Goal: Task Accomplishment & Management: Use online tool/utility

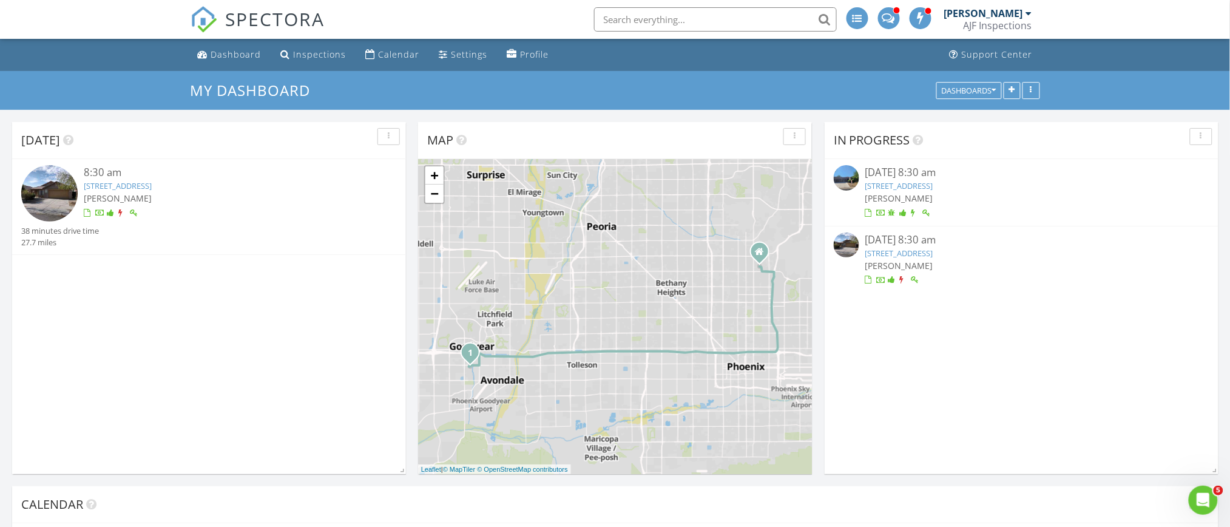
click at [152, 185] on link "15151 W Monroe St, Goodyear, AZ 85338" at bounding box center [118, 185] width 68 height 11
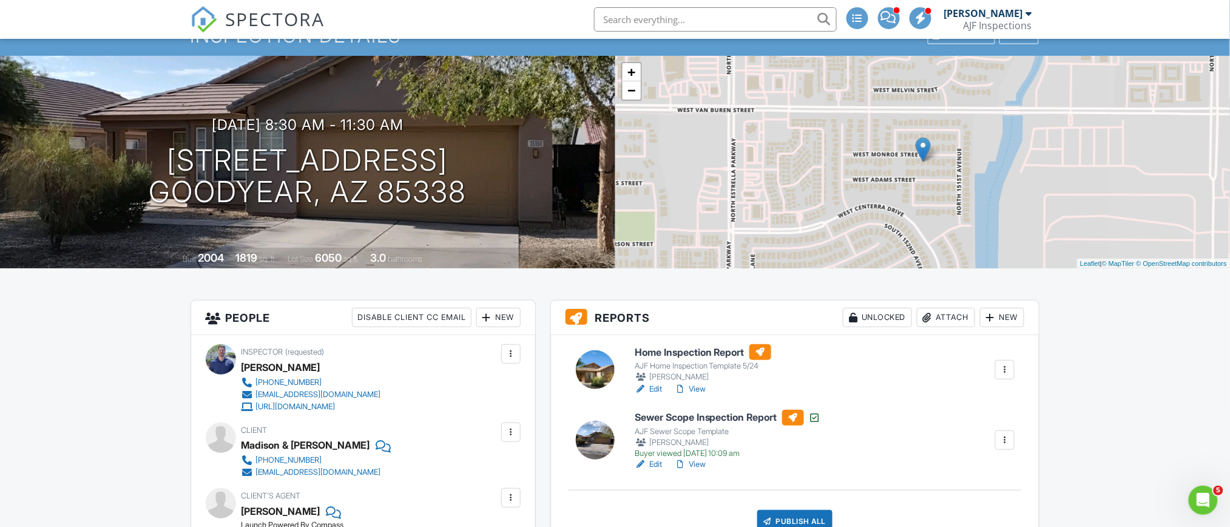
scroll to position [81, 0]
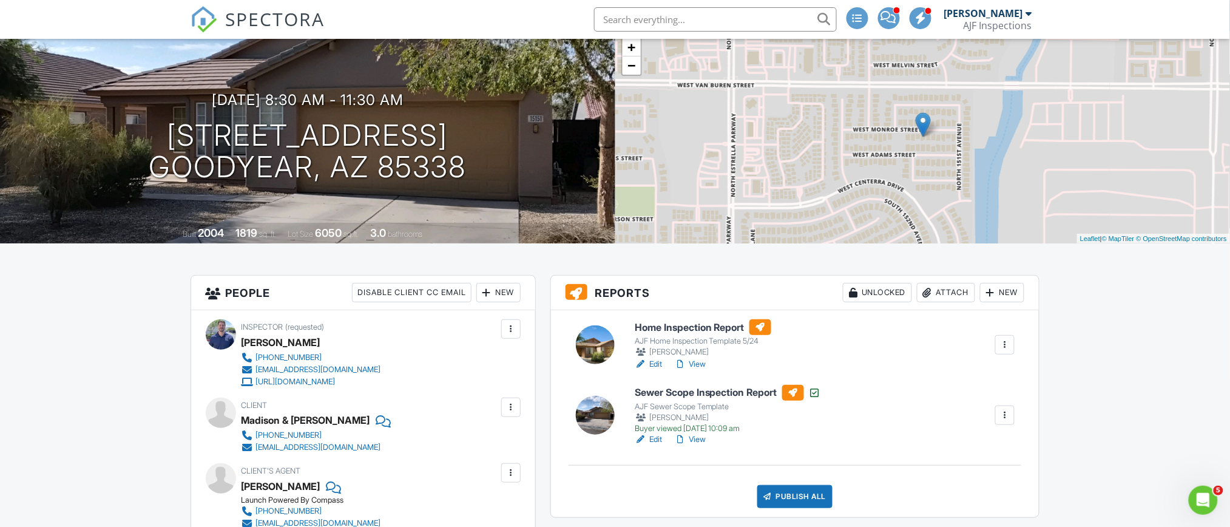
click at [686, 331] on h6 "Home Inspection Report" at bounding box center [703, 327] width 137 height 16
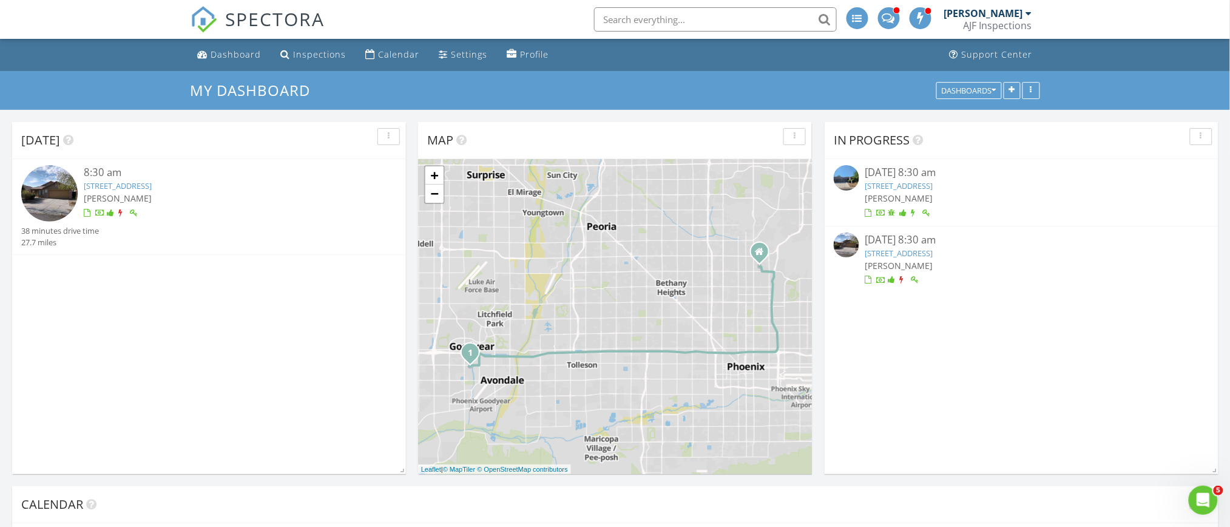
click at [152, 186] on link "15151 W Monroe St, Goodyear, AZ 85338" at bounding box center [118, 185] width 68 height 11
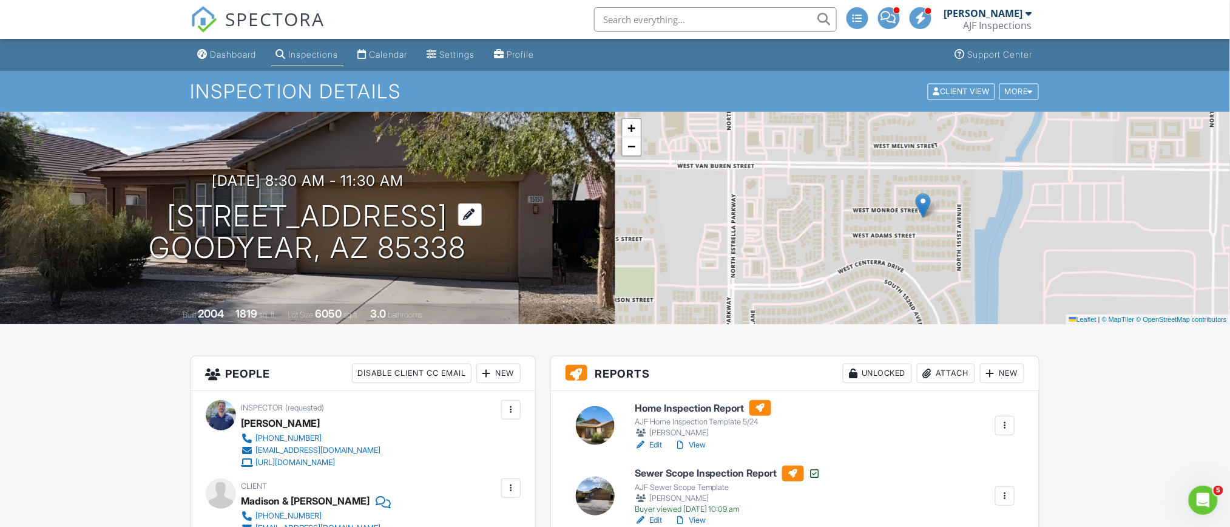
click at [264, 211] on h1 "[STREET_ADDRESS] Goodyear, AZ 85338" at bounding box center [308, 232] width 318 height 64
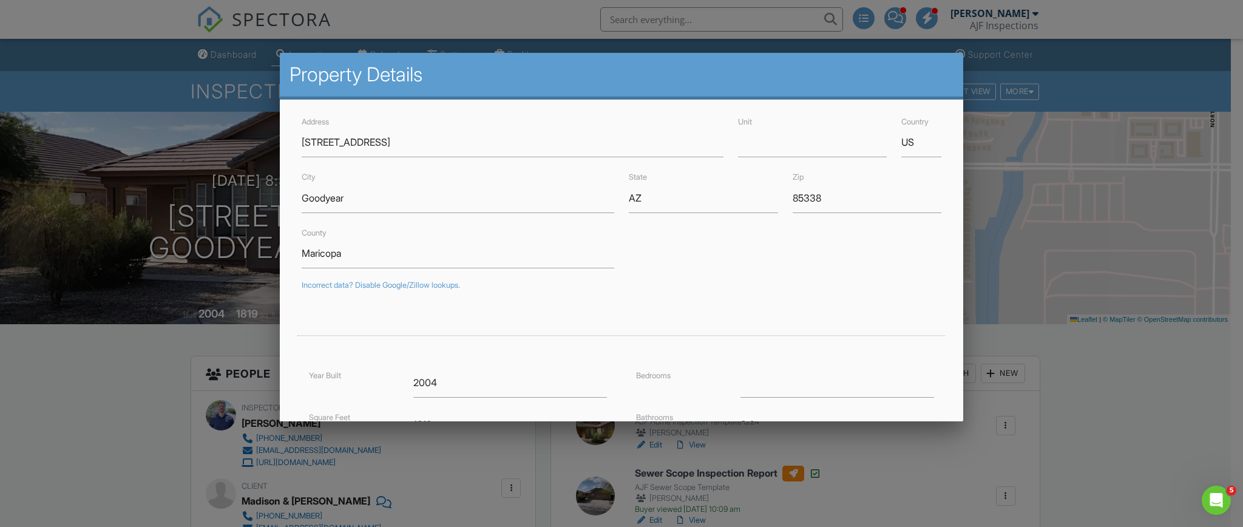
click at [93, 388] on div at bounding box center [621, 268] width 1243 height 659
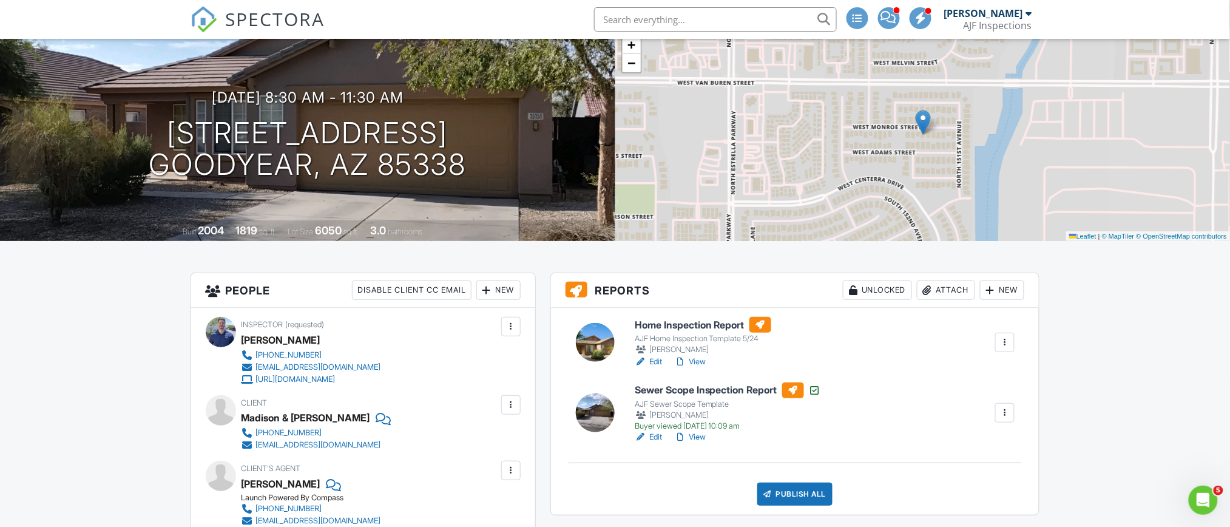
scroll to position [161, 0]
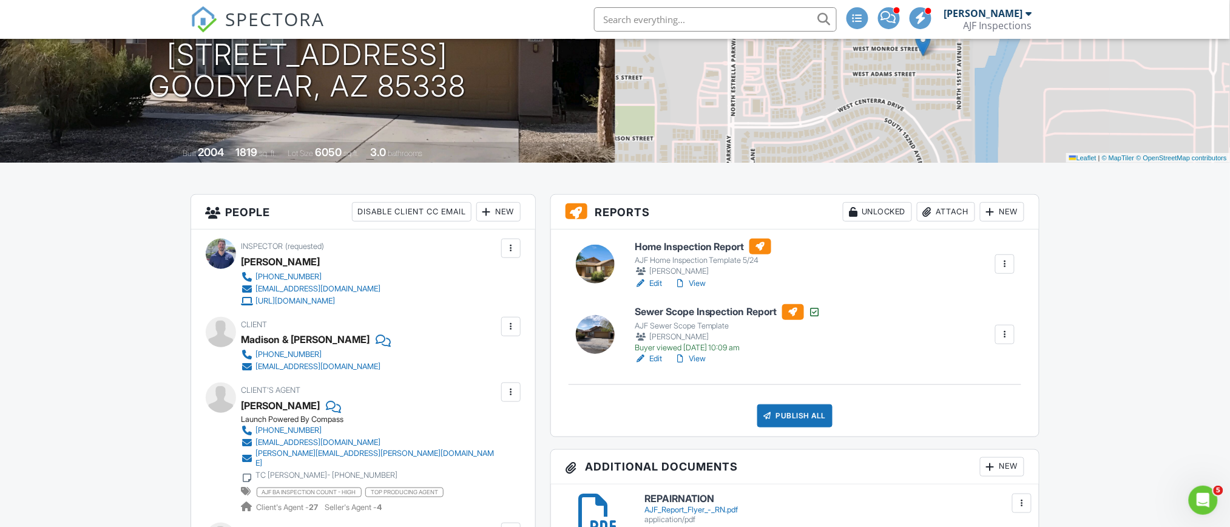
click at [318, 336] on div "Madison & [PERSON_NAME]" at bounding box center [306, 339] width 129 height 18
copy div "Madison & [PERSON_NAME]"
